Goal: Transaction & Acquisition: Download file/media

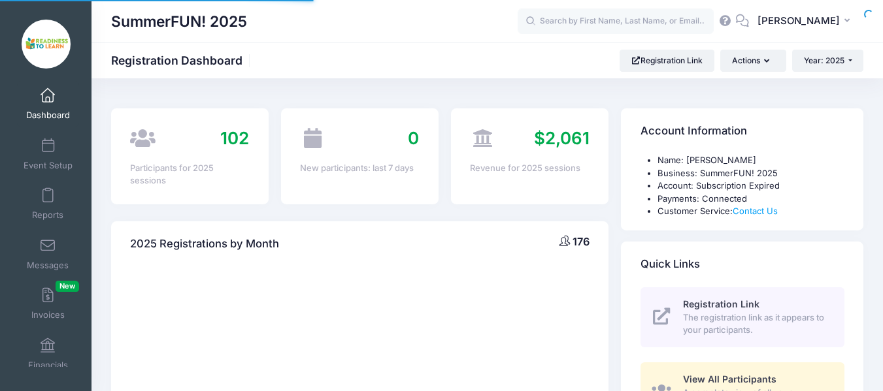
select select
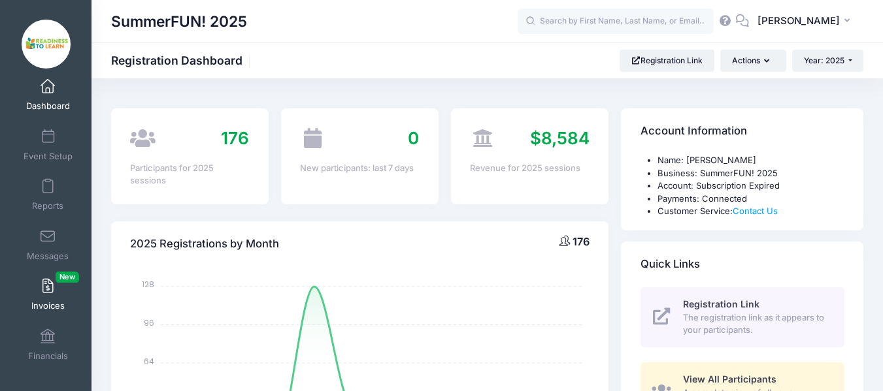
scroll to position [12, 0]
click at [44, 345] on link "Financials" at bounding box center [48, 343] width 62 height 46
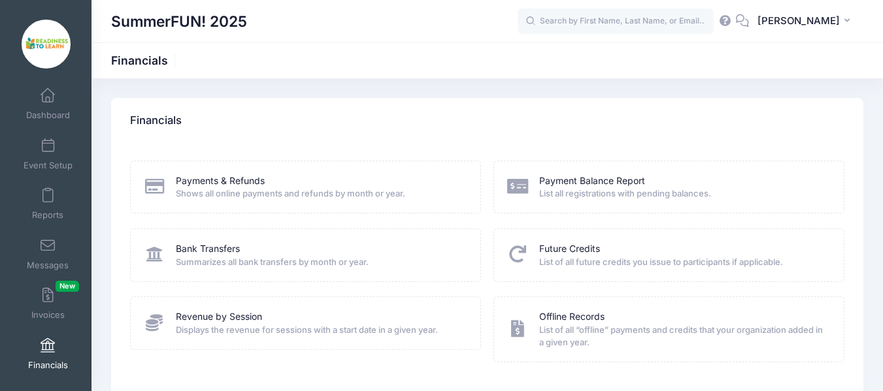
click at [570, 261] on span "List of all future credits you issue to participants if applicable." at bounding box center [683, 262] width 288 height 13
click at [520, 248] on icon at bounding box center [518, 254] width 22 height 17
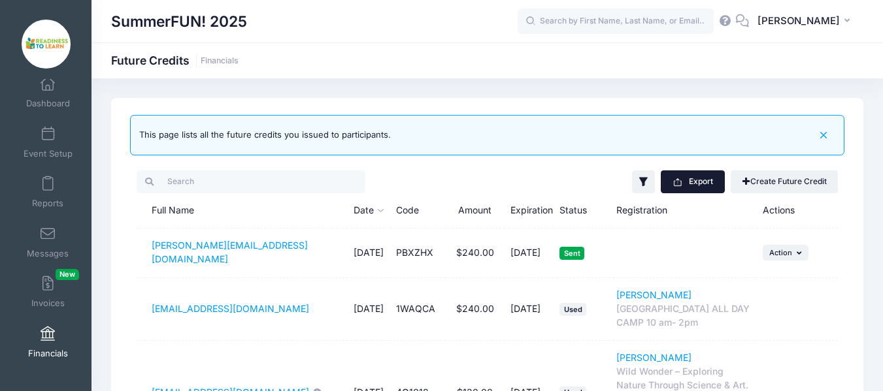
click at [691, 180] on button "Export" at bounding box center [692, 182] width 63 height 22
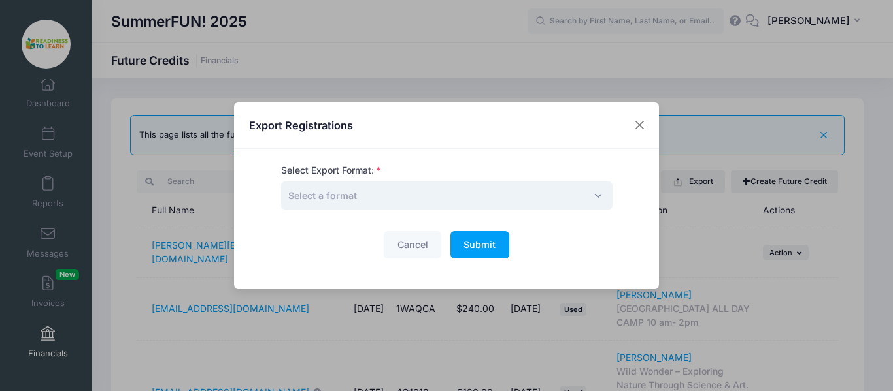
click at [595, 197] on span "Select a format" at bounding box center [446, 196] width 331 height 28
select select "csv"
click at [486, 244] on span "Submit" at bounding box center [479, 244] width 32 height 11
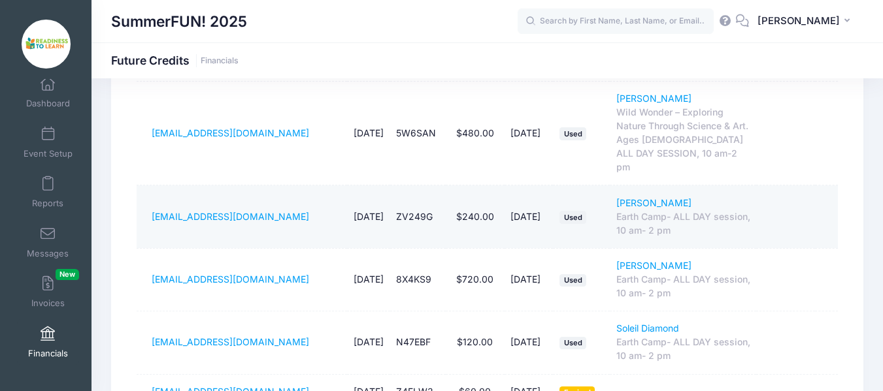
scroll to position [850, 0]
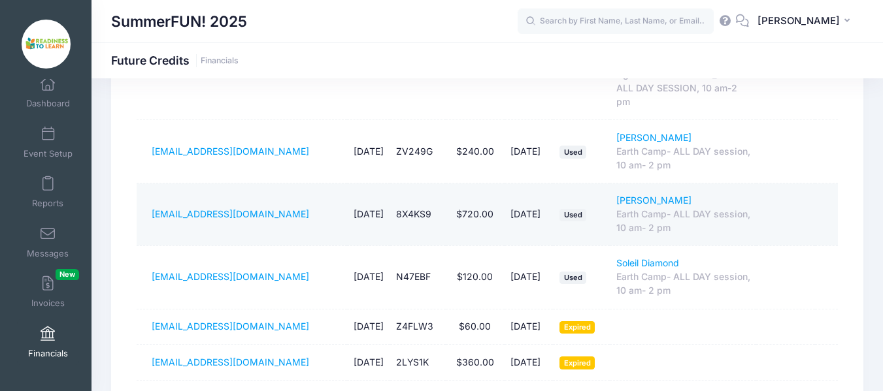
click at [720, 235] on div "Earth Camp- ALL DAY session, 10 am- 2 pm" at bounding box center [683, 221] width 134 height 27
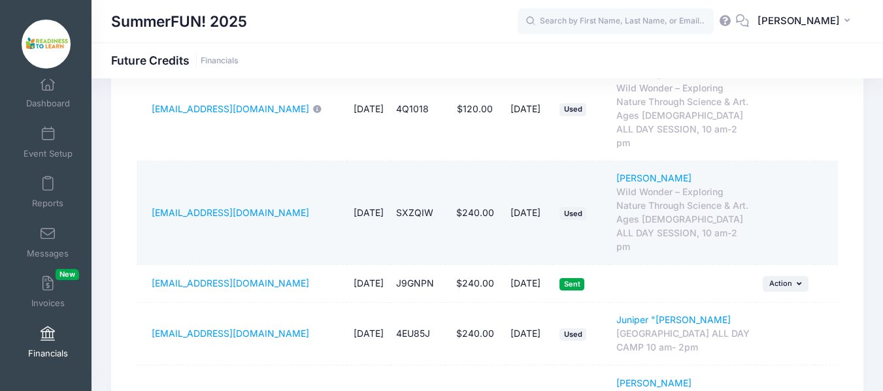
scroll to position [0, 0]
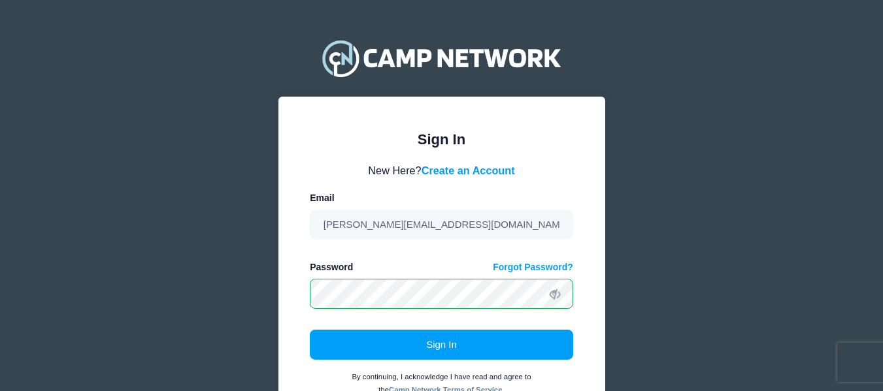
click at [478, 348] on button "Sign In" at bounding box center [441, 345] width 263 height 30
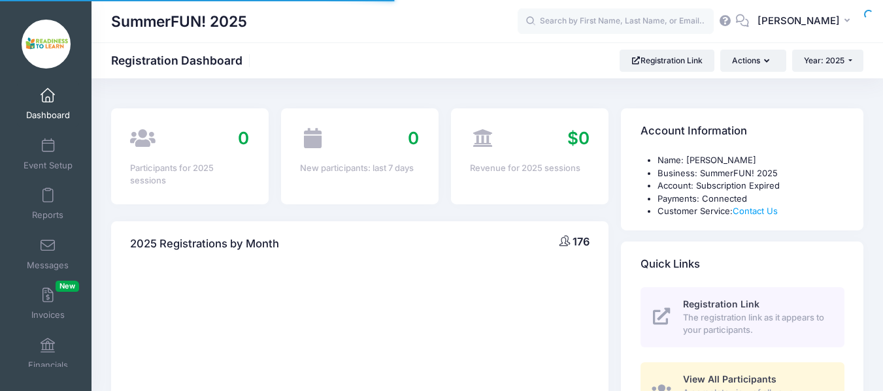
scroll to position [12, 0]
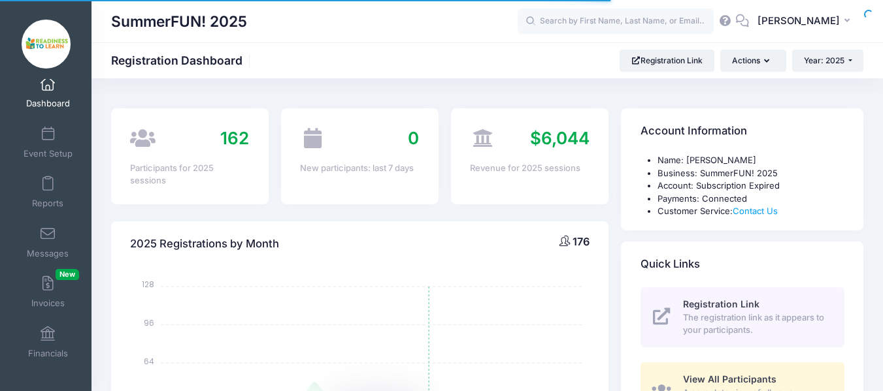
select select
